Goal: Transaction & Acquisition: Purchase product/service

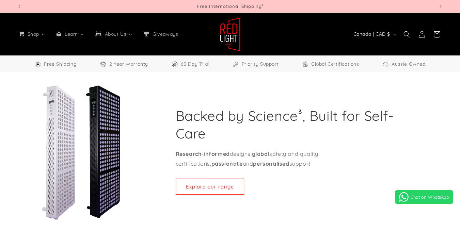
select select "**"
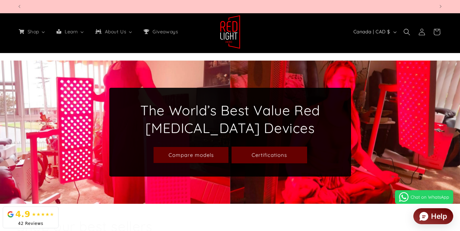
click at [287, 158] on link "Certifications" at bounding box center [269, 155] width 75 height 16
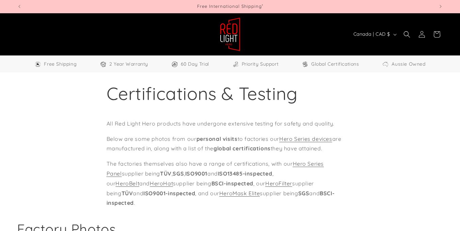
select select "**"
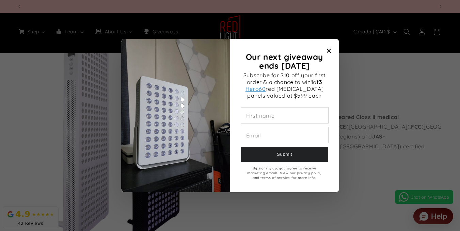
scroll to position [0, 417]
click at [327, 49] on icon "Close modal" at bounding box center [329, 51] width 4 height 4
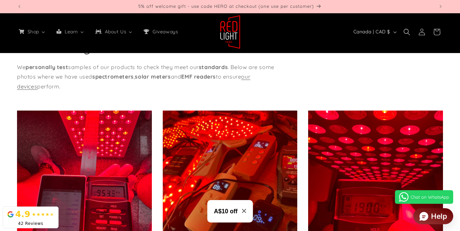
scroll to position [0, 0]
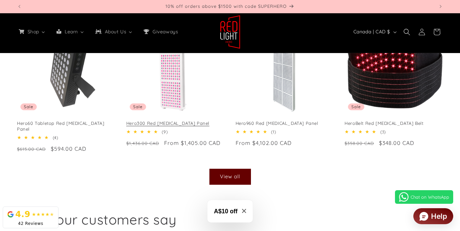
click at [175, 121] on link "Hero300 Red [MEDICAL_DATA] Panel" at bounding box center [175, 124] width 98 height 6
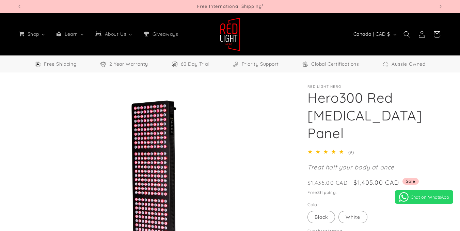
select select "**"
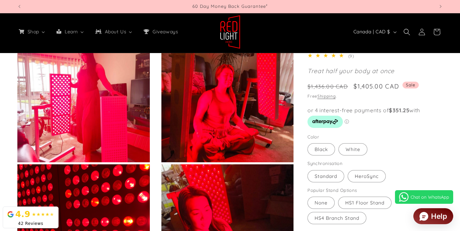
scroll to position [238, 0]
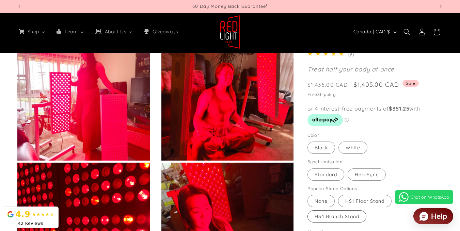
click at [347, 211] on label "HS4 Branch Stand Variant sold out or unavailable" at bounding box center [336, 216] width 59 height 12
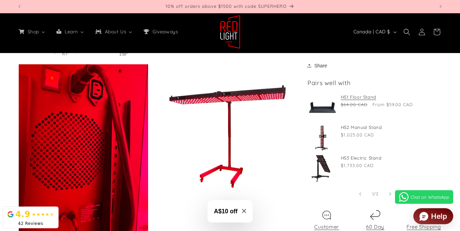
scroll to position [647, 0]
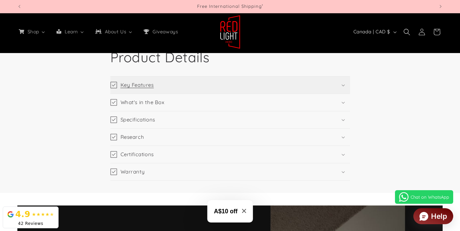
click at [342, 87] on summary "Key Features" at bounding box center [230, 85] width 240 height 17
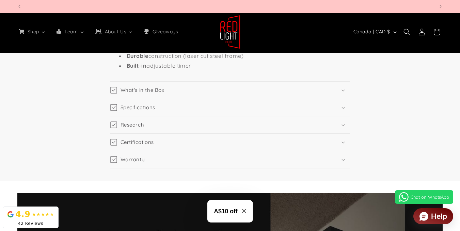
scroll to position [0, 834]
click at [344, 92] on icon at bounding box center [342, 91] width 3 height 2
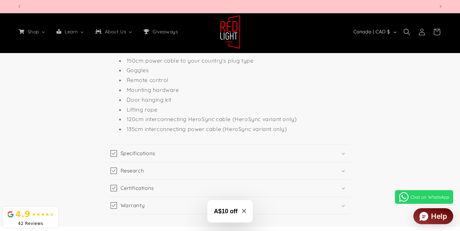
scroll to position [0, 0]
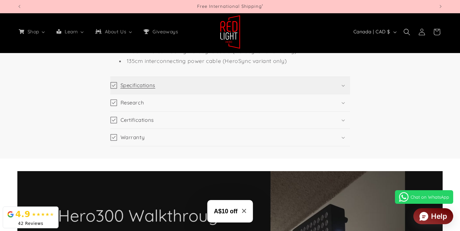
click at [347, 94] on summary "Specifications" at bounding box center [230, 85] width 240 height 17
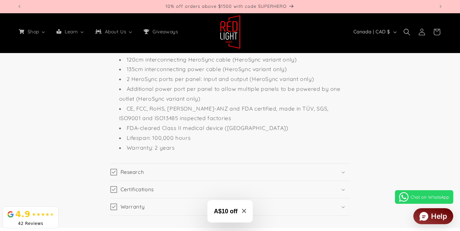
scroll to position [1498, 0]
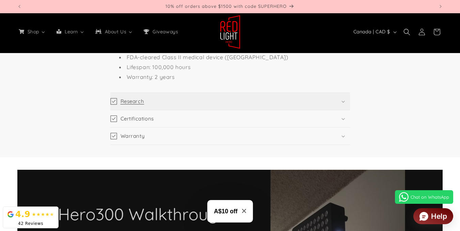
click at [344, 103] on summary "Research" at bounding box center [230, 101] width 240 height 17
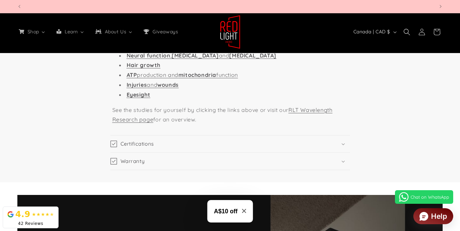
scroll to position [0, 0]
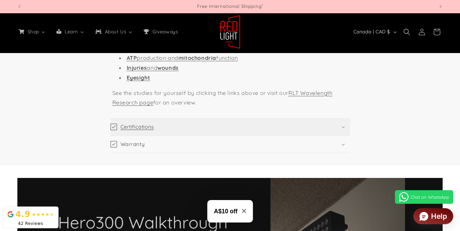
click at [133, 127] on h3 "Certifications" at bounding box center [137, 127] width 33 height 7
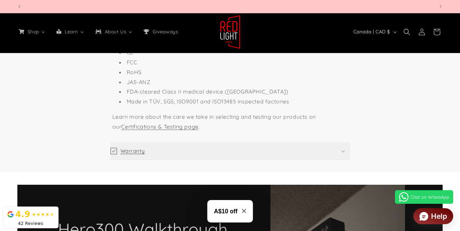
scroll to position [0, 834]
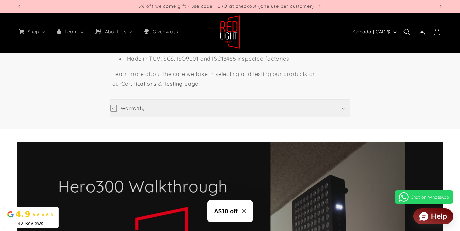
click at [341, 111] on summary "Warranty" at bounding box center [230, 108] width 240 height 17
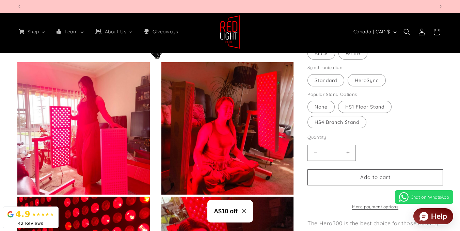
scroll to position [0, 417]
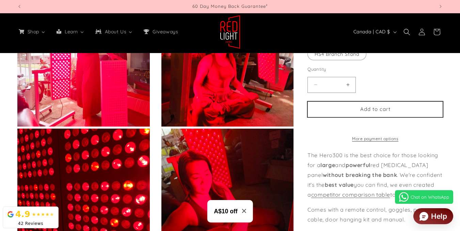
click at [377, 101] on button "Add to cart" at bounding box center [374, 109] width 135 height 16
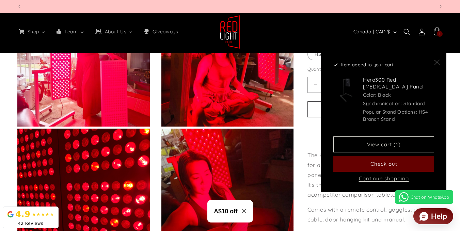
scroll to position [0, 1251]
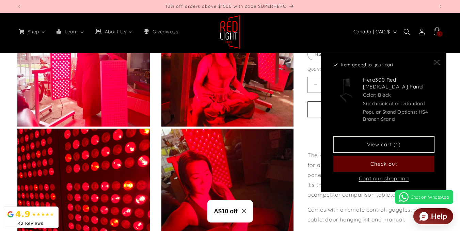
click at [375, 150] on link "View cart (1)" at bounding box center [383, 145] width 101 height 16
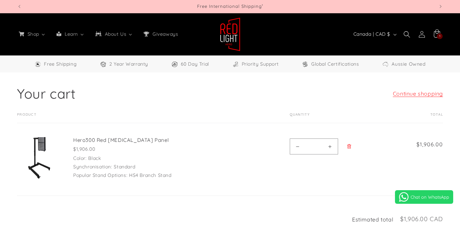
select select "**"
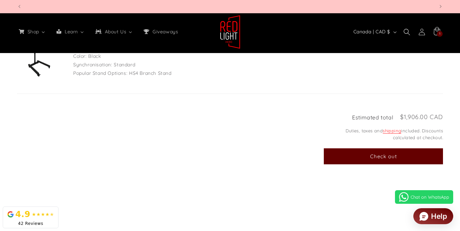
scroll to position [0, 1251]
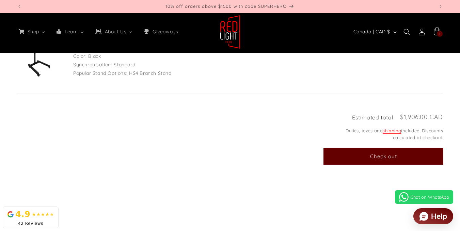
click at [334, 151] on button "Check out" at bounding box center [383, 156] width 119 height 16
